Goal: Information Seeking & Learning: Learn about a topic

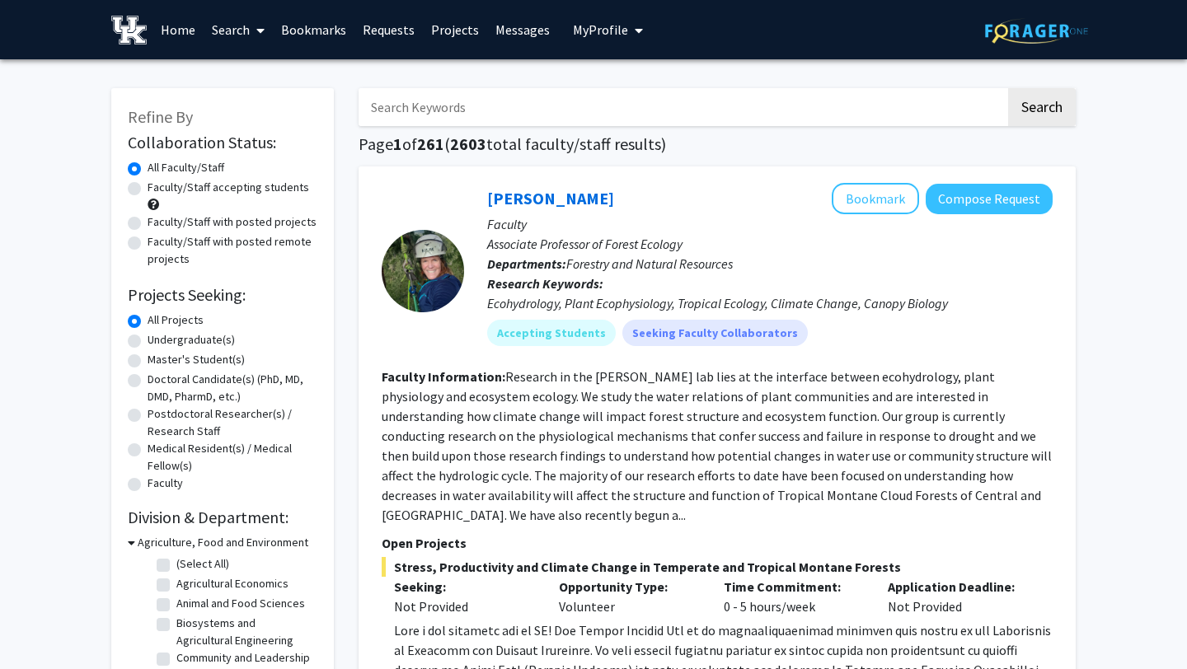
click at [264, 187] on label "Faculty/Staff accepting students" at bounding box center [229, 187] width 162 height 17
click at [158, 187] on input "Faculty/Staff accepting students" at bounding box center [153, 184] width 11 height 11
radio input "true"
click at [200, 341] on label "Undergraduate(s)" at bounding box center [191, 339] width 87 height 17
click at [158, 341] on input "Undergraduate(s)" at bounding box center [153, 336] width 11 height 11
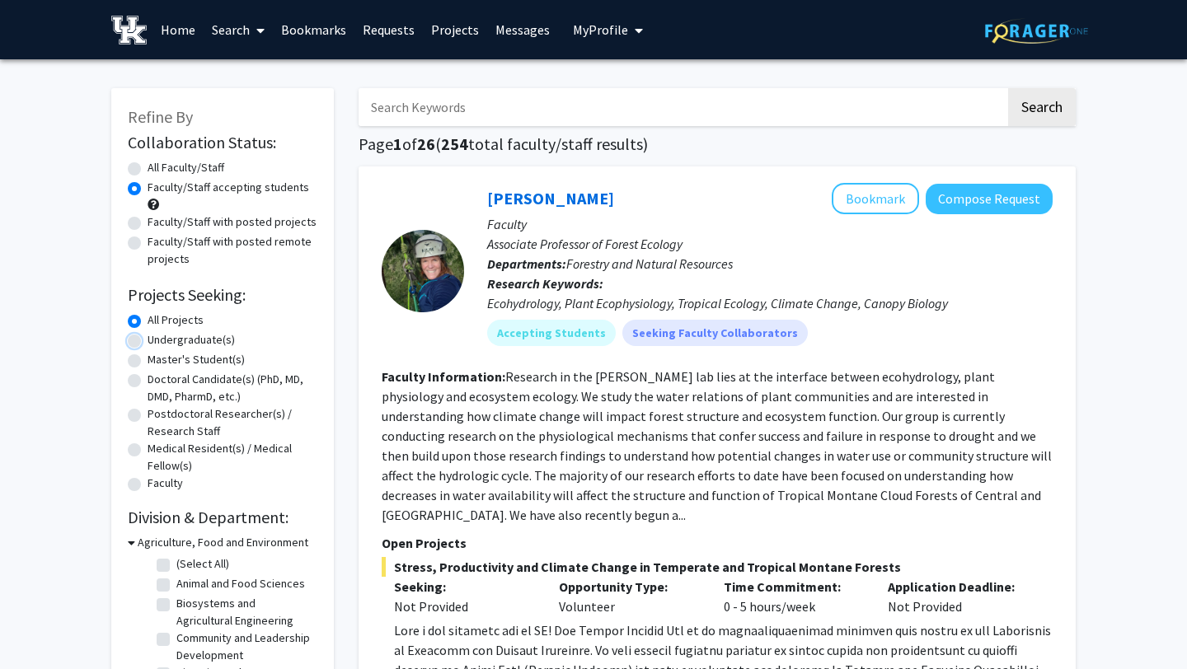
radio input "true"
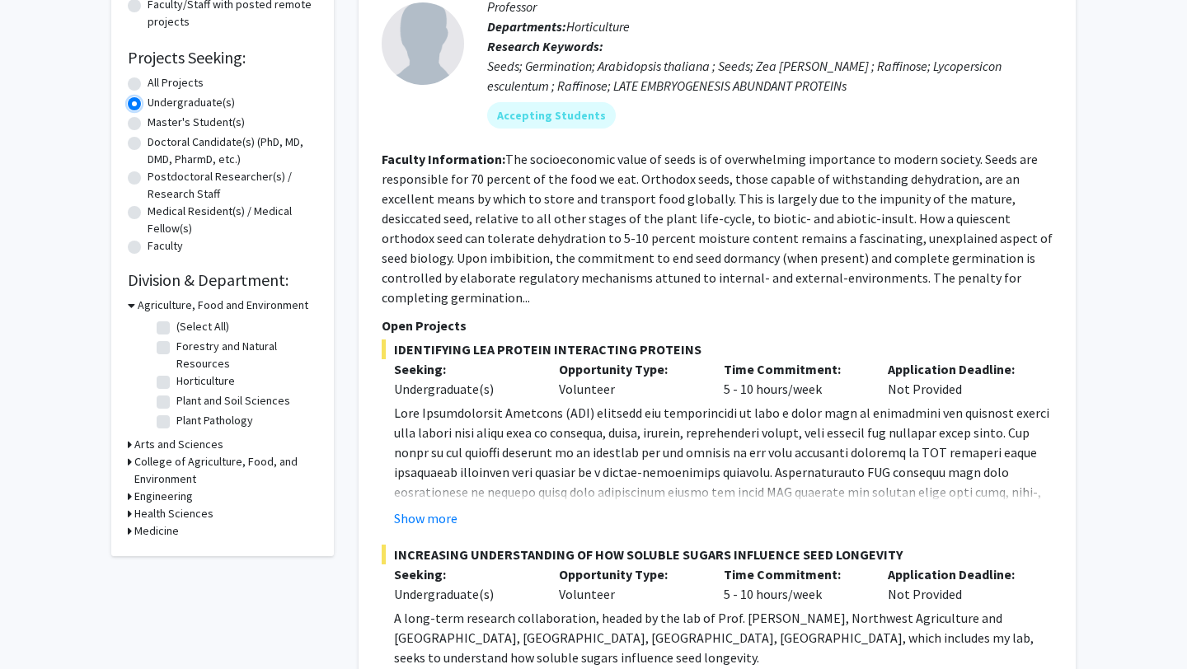
scroll to position [240, 0]
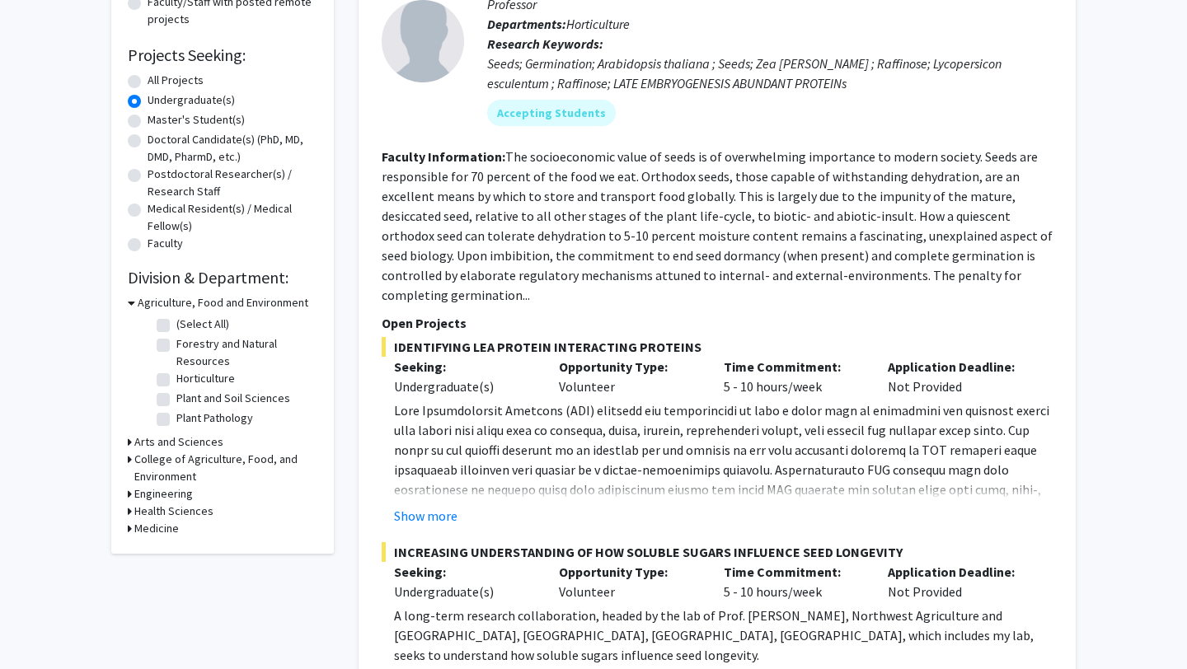
click at [187, 513] on h3 "Health Sciences" at bounding box center [173, 511] width 79 height 17
click at [185, 514] on h3 "Health Sciences" at bounding box center [177, 511] width 79 height 17
click at [176, 443] on h3 "Arts and Sciences" at bounding box center [178, 442] width 89 height 17
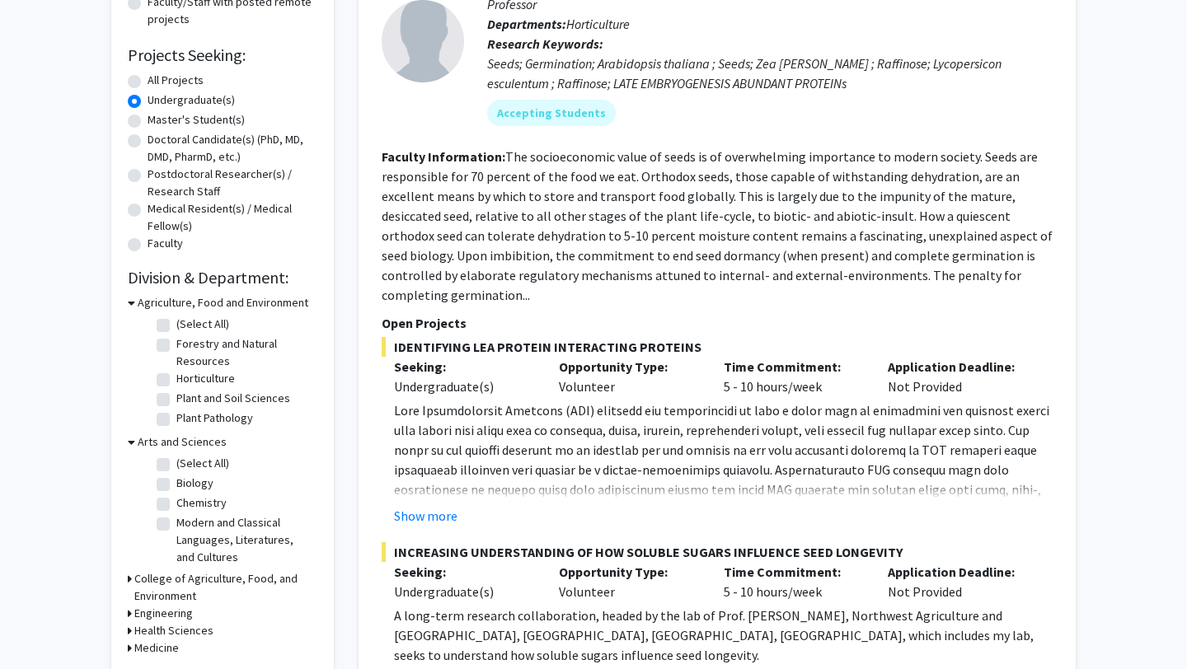
click at [176, 483] on label "Biology" at bounding box center [194, 483] width 37 height 17
click at [176, 483] on input "Biology" at bounding box center [181, 480] width 11 height 11
checkbox input "true"
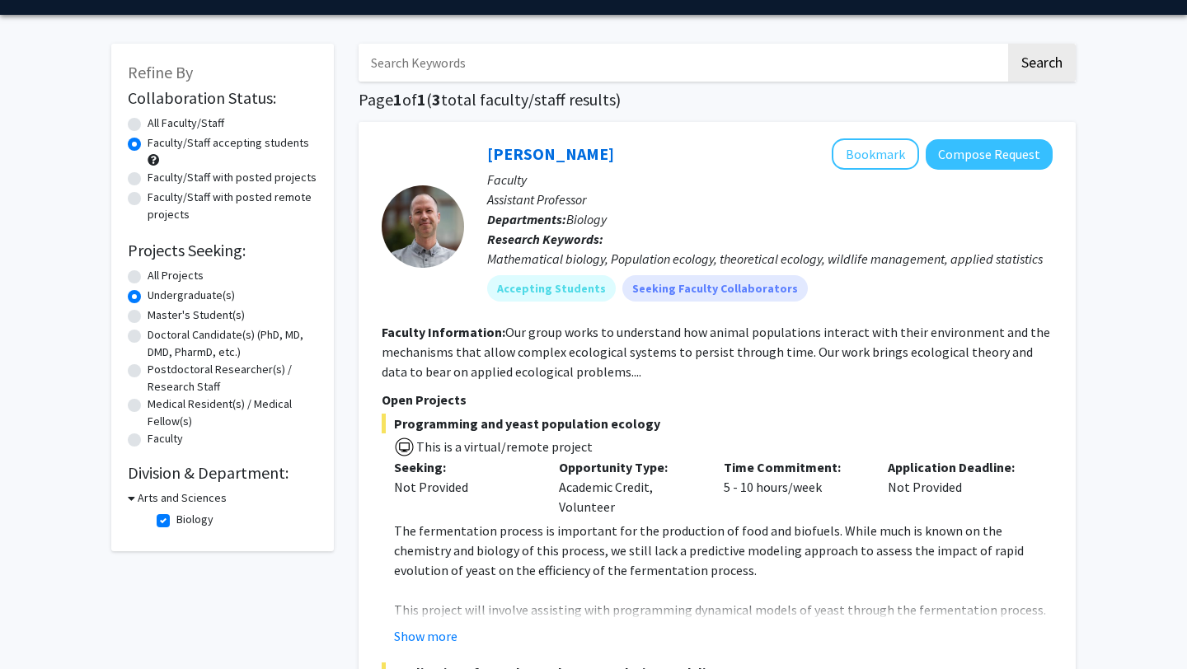
scroll to position [43, 0]
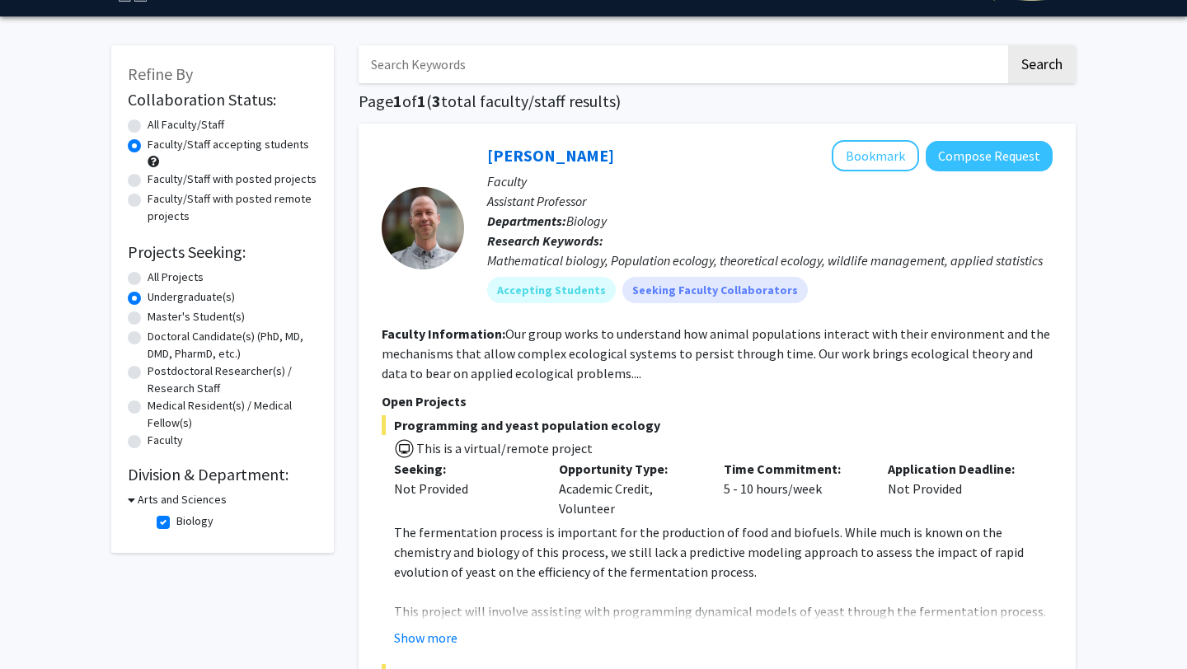
click at [594, 68] on input "Search Keywords" at bounding box center [682, 64] width 647 height 38
type input "health"
click at [1008, 45] on button "Search" at bounding box center [1042, 64] width 68 height 38
radio input "true"
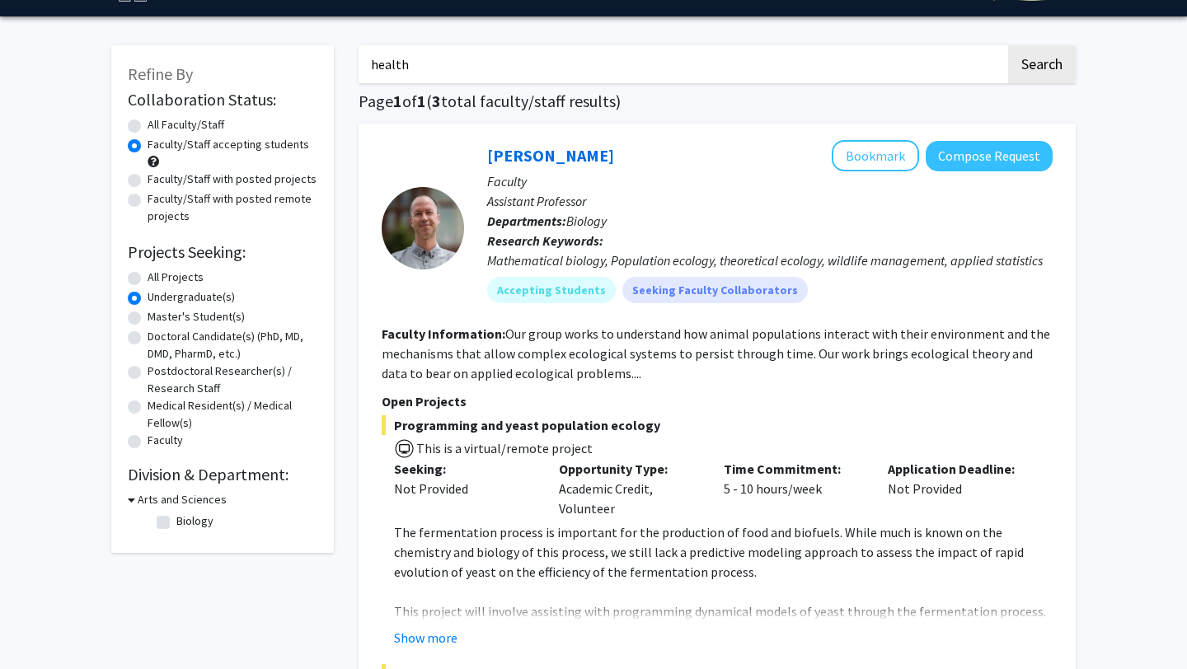
checkbox input "false"
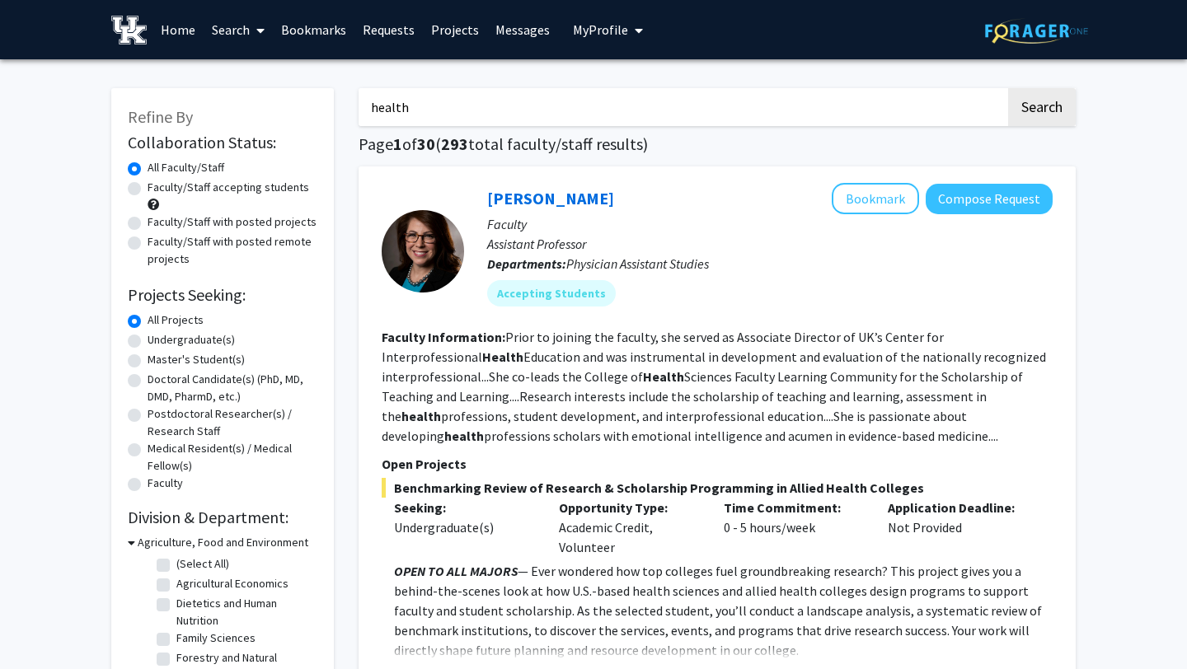
click at [209, 341] on label "Undergraduate(s)" at bounding box center [191, 339] width 87 height 17
click at [158, 341] on input "Undergraduate(s)" at bounding box center [153, 336] width 11 height 11
radio input "true"
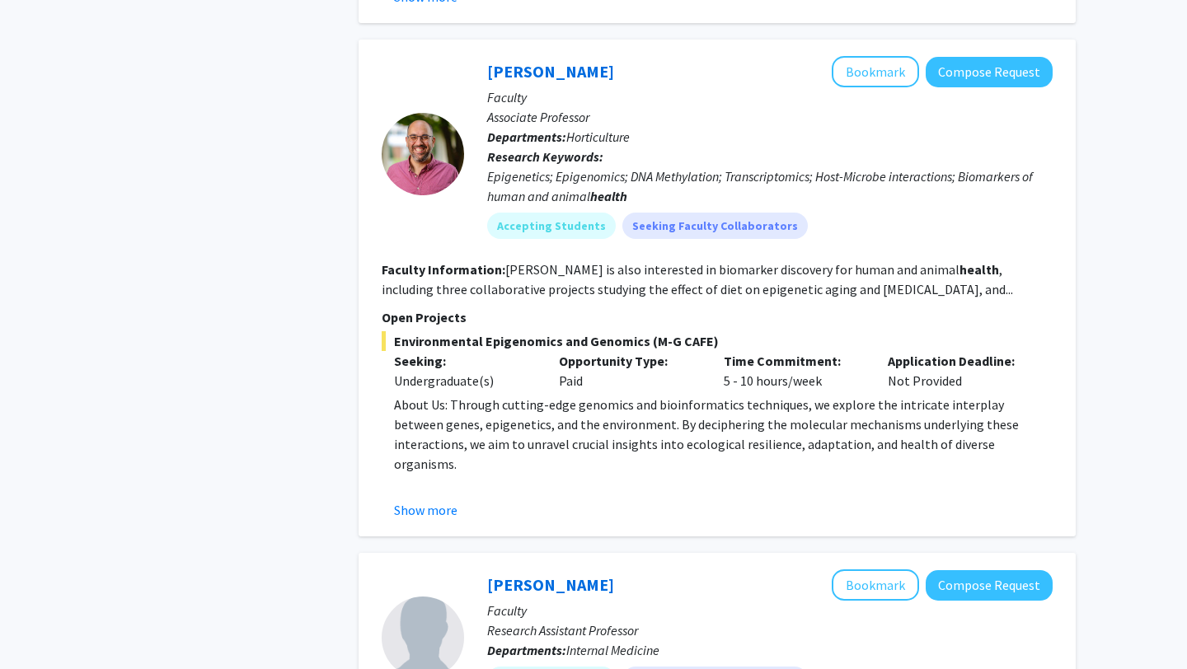
scroll to position [917, 0]
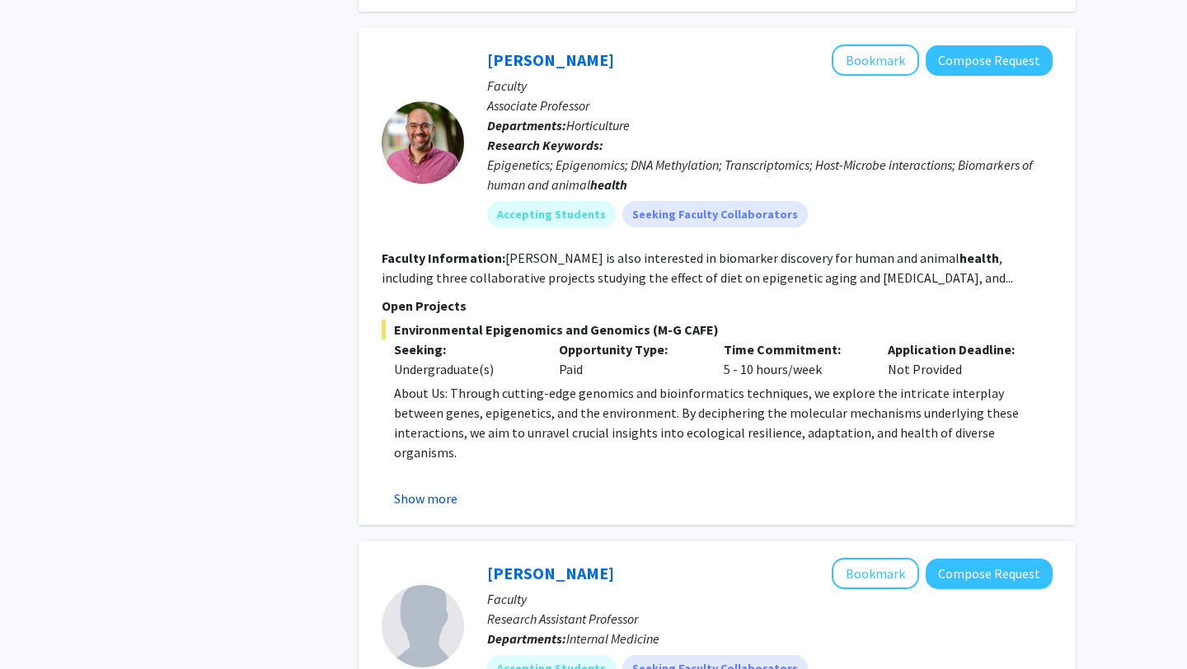
click at [433, 499] on button "Show more" at bounding box center [425, 499] width 63 height 20
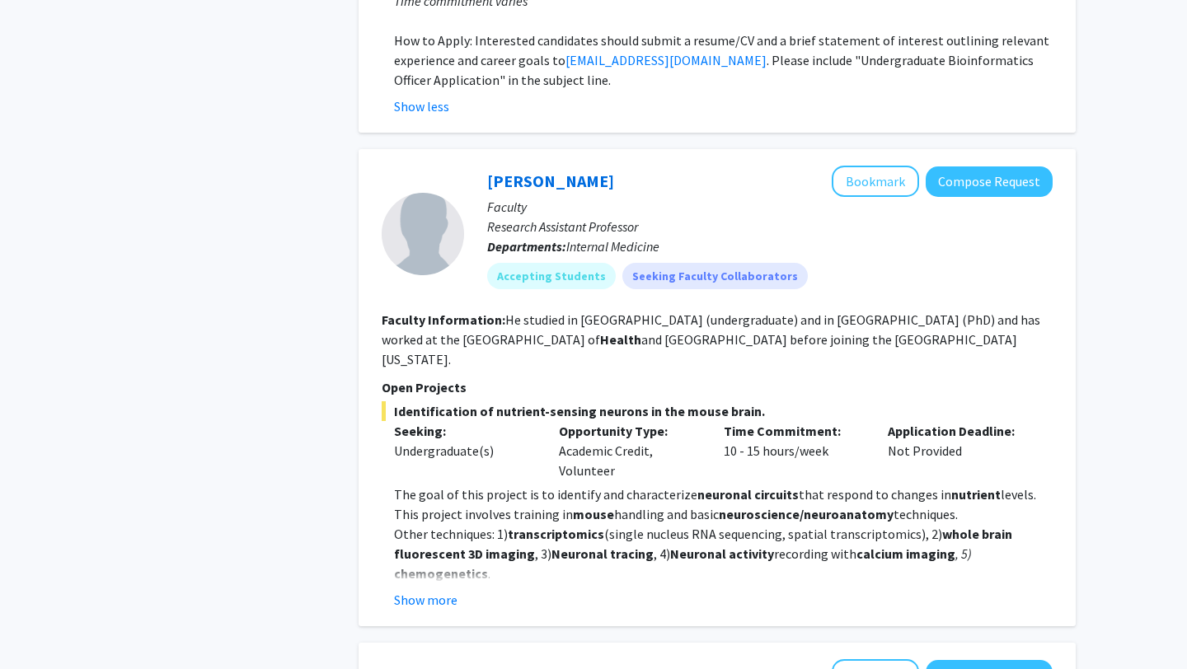
scroll to position [1647, 0]
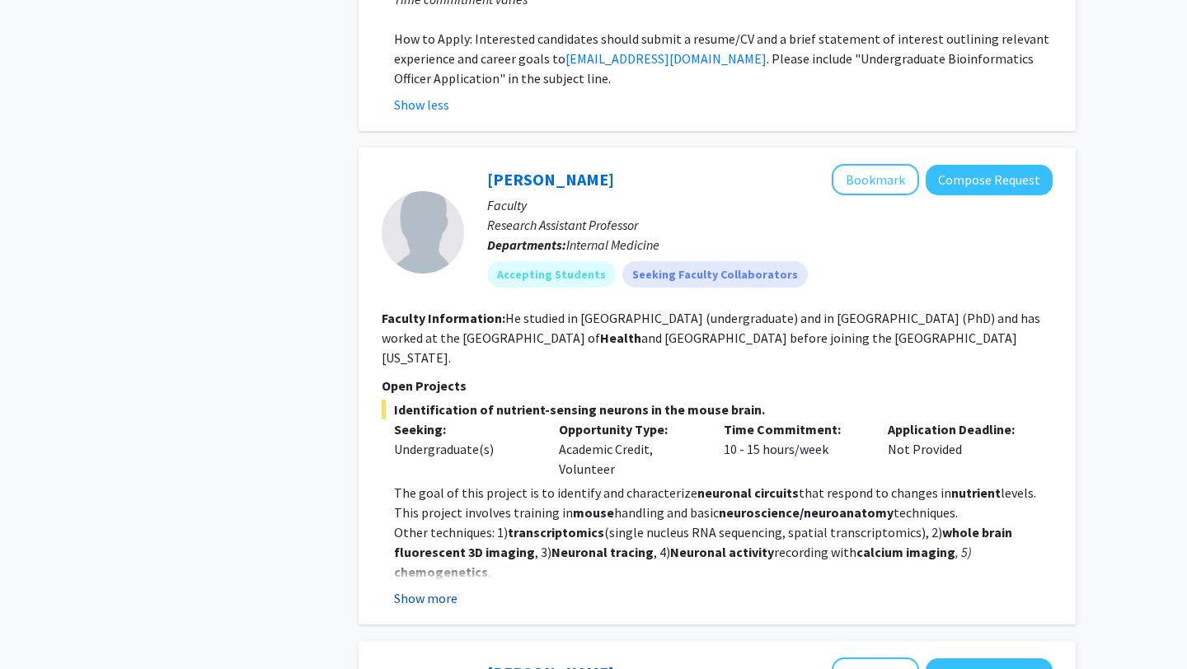
click at [446, 589] on button "Show more" at bounding box center [425, 599] width 63 height 20
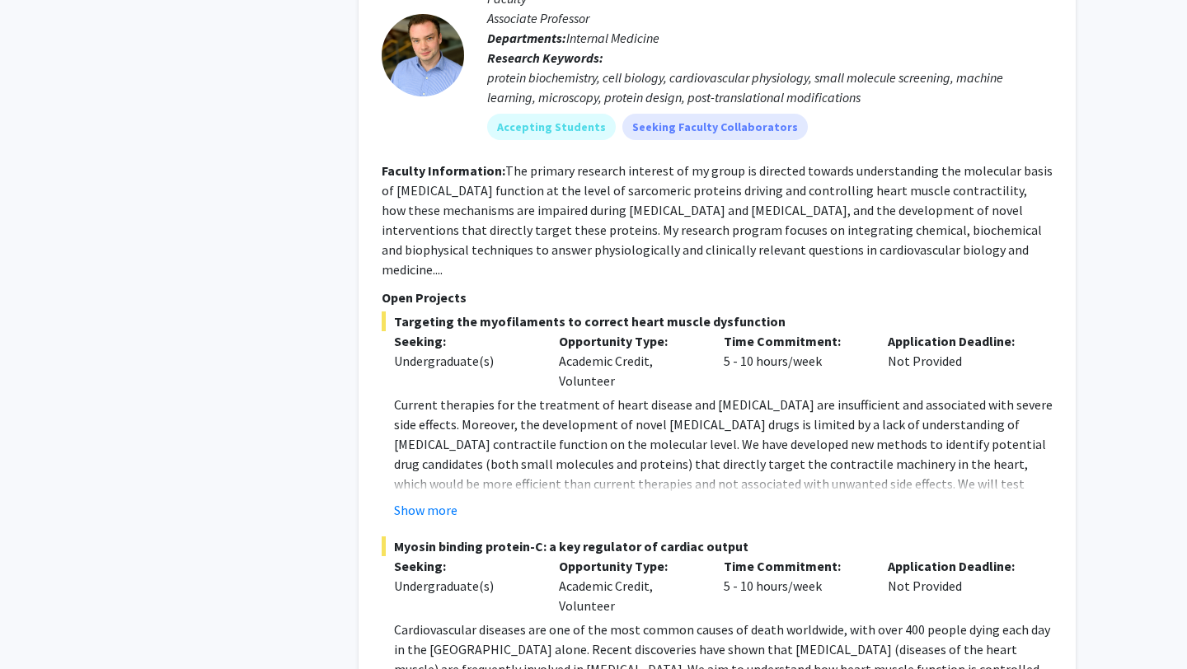
scroll to position [2983, 0]
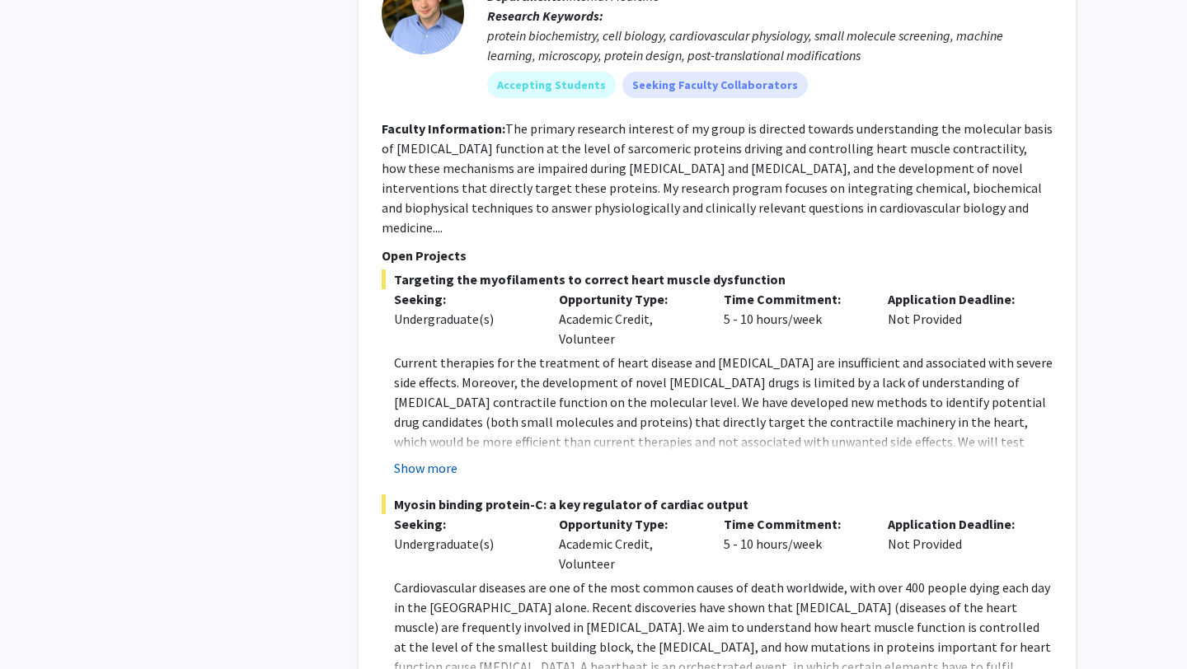
click at [449, 458] on button "Show more" at bounding box center [425, 468] width 63 height 20
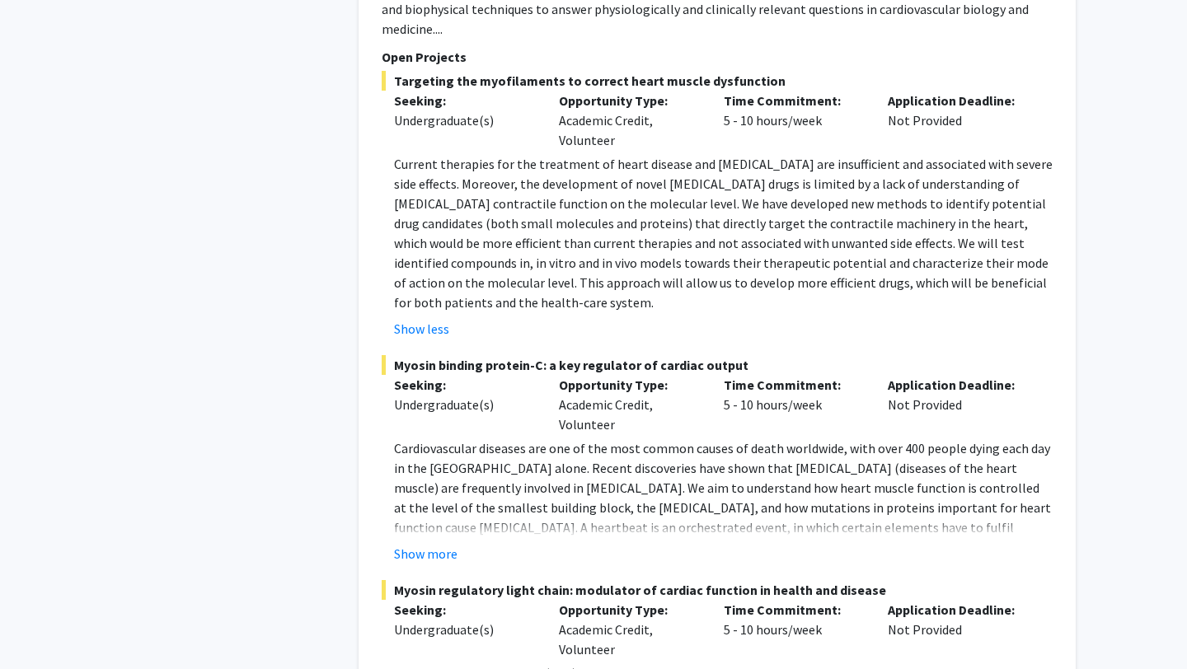
scroll to position [3205, 0]
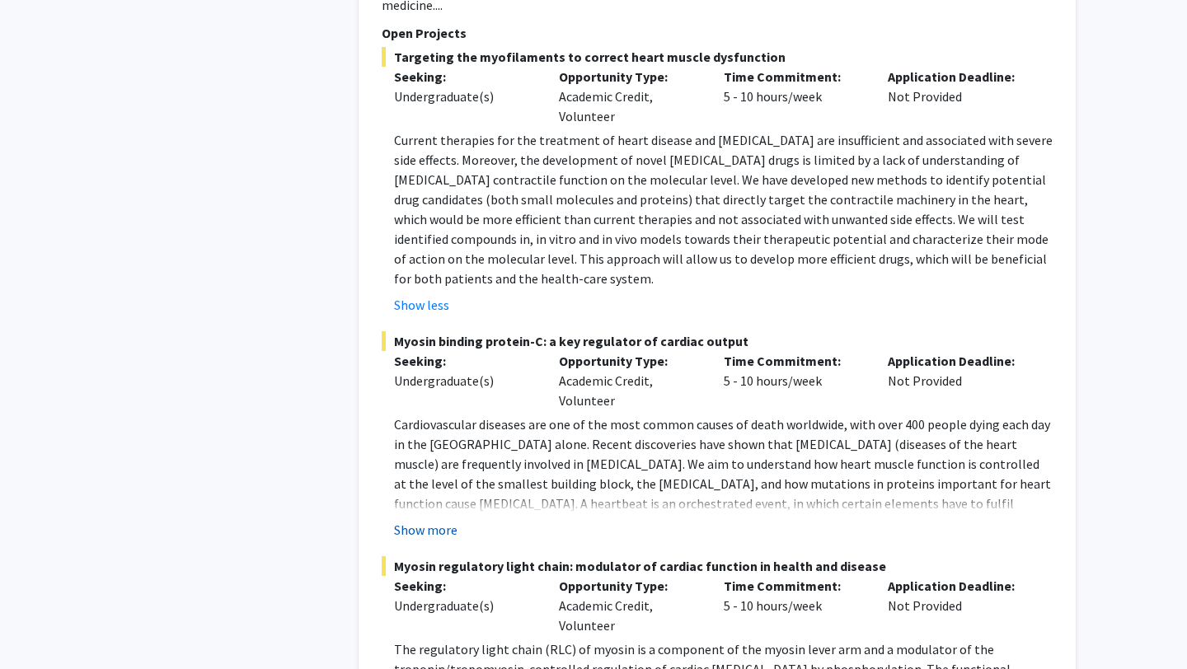
click at [442, 520] on button "Show more" at bounding box center [425, 530] width 63 height 20
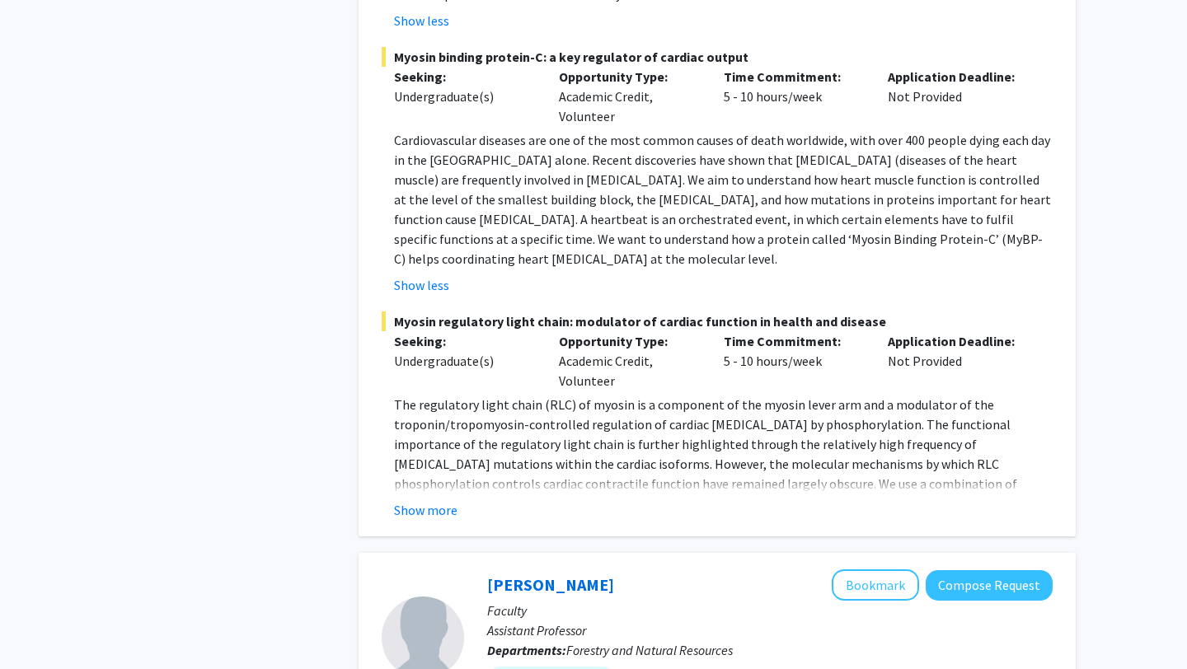
scroll to position [3509, 0]
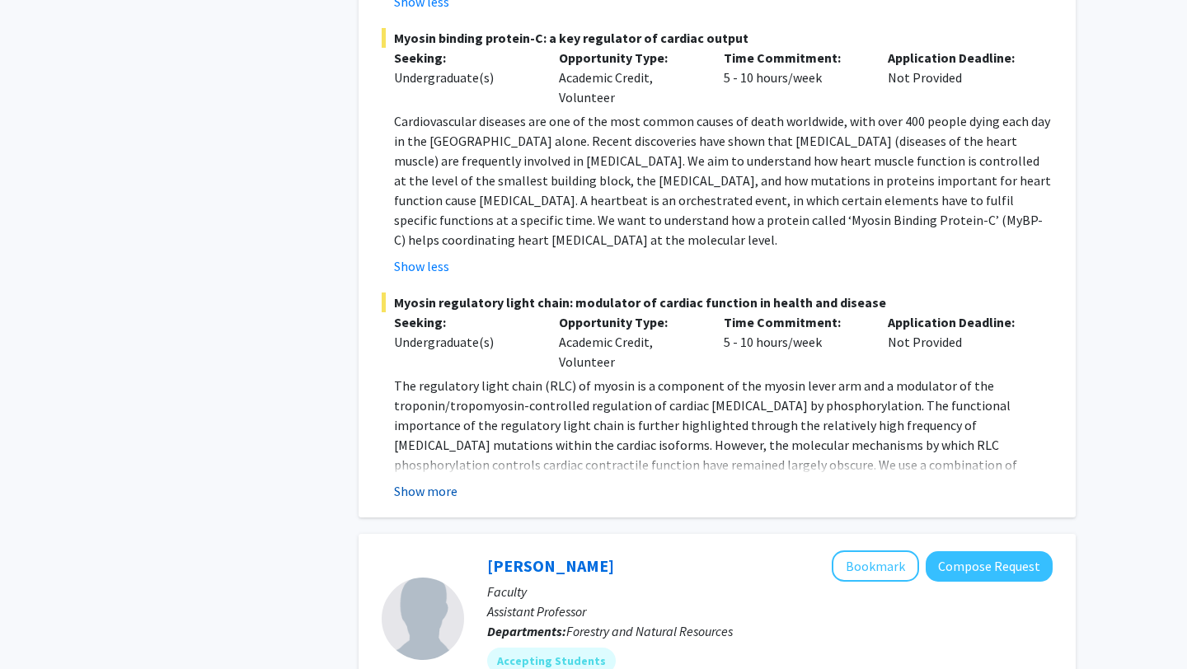
click at [443, 481] on button "Show more" at bounding box center [425, 491] width 63 height 20
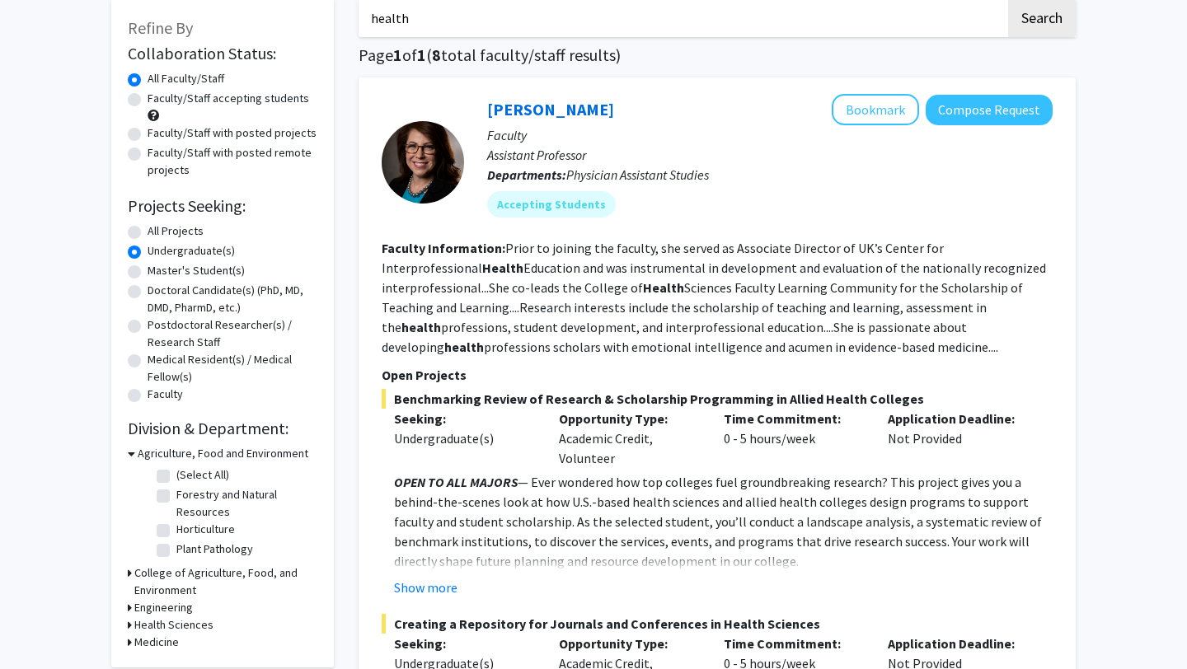
scroll to position [0, 0]
